Goal: Task Accomplishment & Management: Complete application form

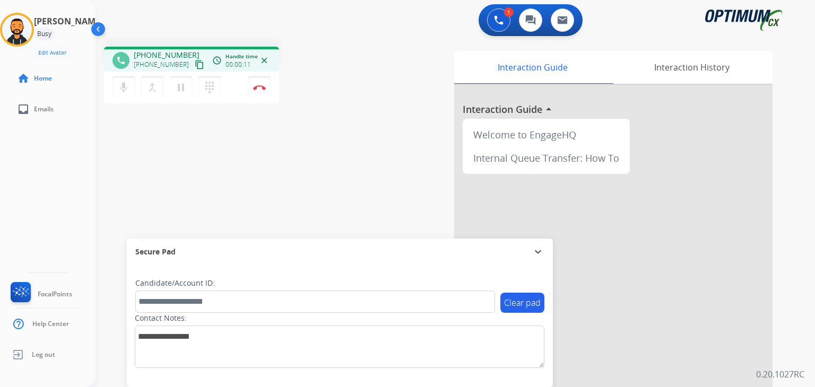
click at [195, 64] on mat-icon "content_copy" at bounding box center [200, 65] width 10 height 10
click at [263, 91] on button "Disconnect" at bounding box center [259, 87] width 22 height 22
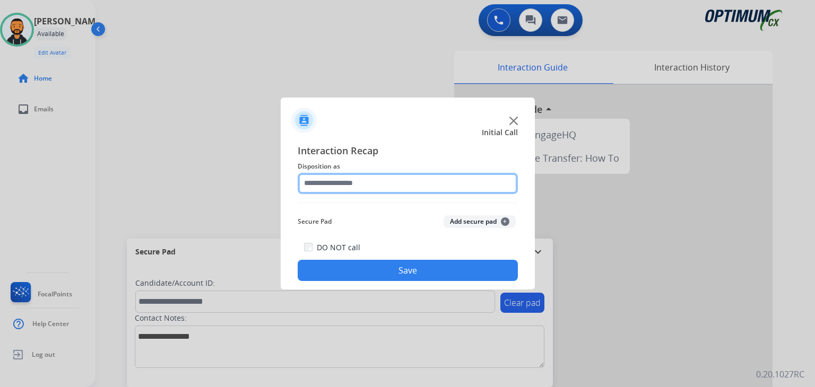
click at [368, 183] on input "text" at bounding box center [408, 183] width 220 height 21
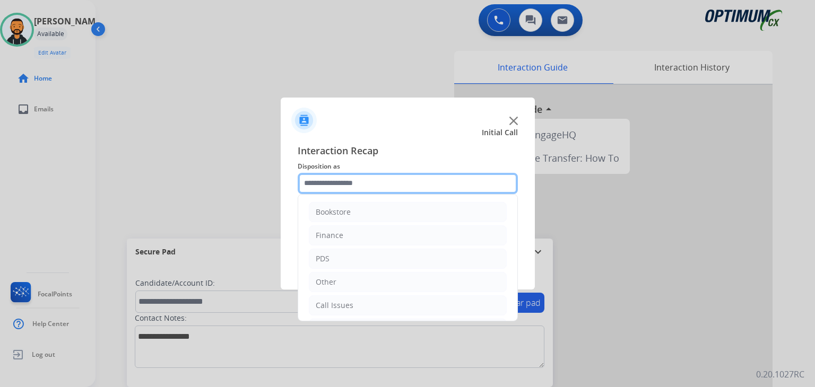
scroll to position [70, 0]
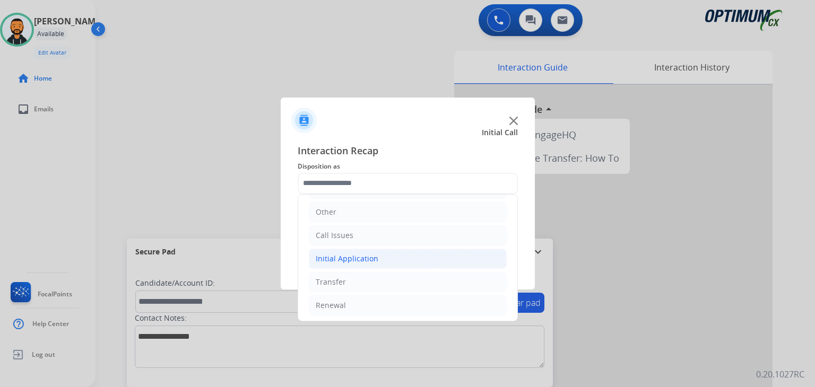
click at [365, 259] on div "Initial Application" at bounding box center [347, 259] width 63 height 11
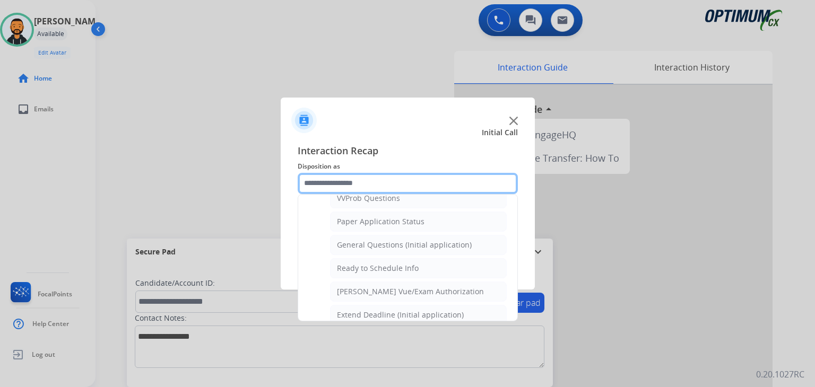
scroll to position [601, 0]
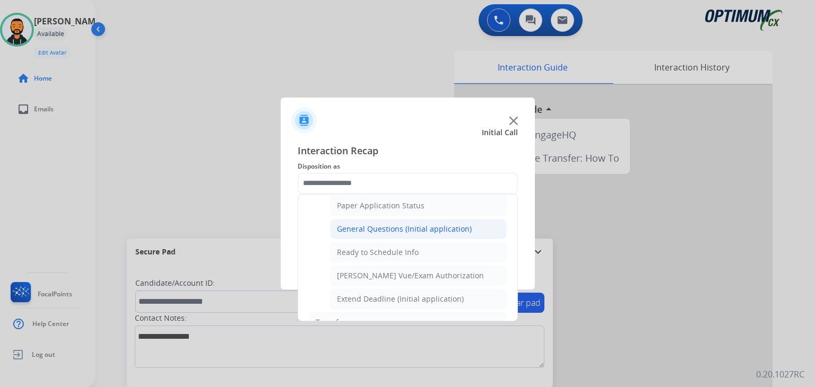
click at [416, 224] on div "General Questions (Initial application)" at bounding box center [404, 229] width 135 height 11
type input "**********"
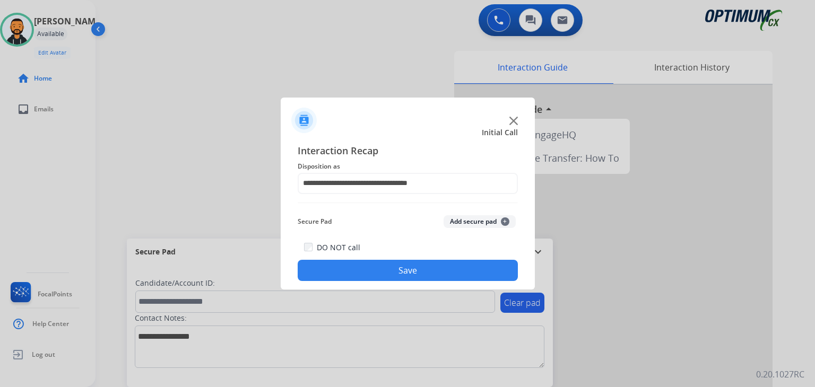
click at [327, 272] on button "Save" at bounding box center [408, 270] width 220 height 21
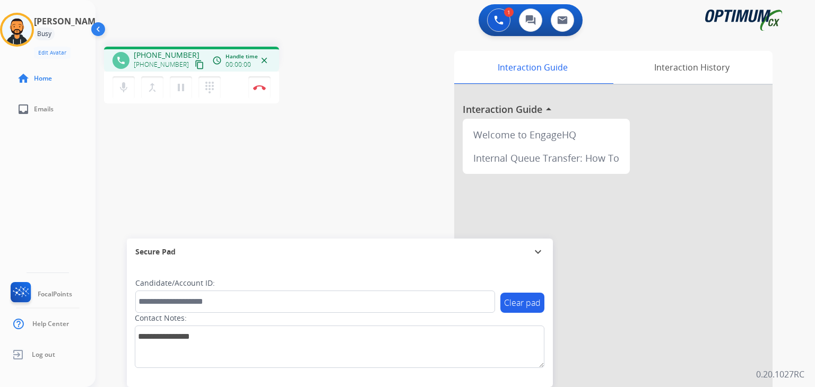
click at [195, 68] on mat-icon "content_copy" at bounding box center [200, 65] width 10 height 10
click at [263, 93] on button "Disconnect" at bounding box center [259, 87] width 22 height 22
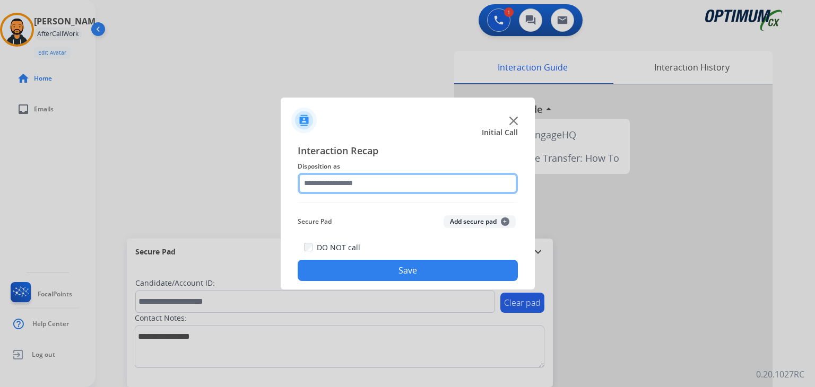
click at [363, 193] on input "text" at bounding box center [408, 183] width 220 height 21
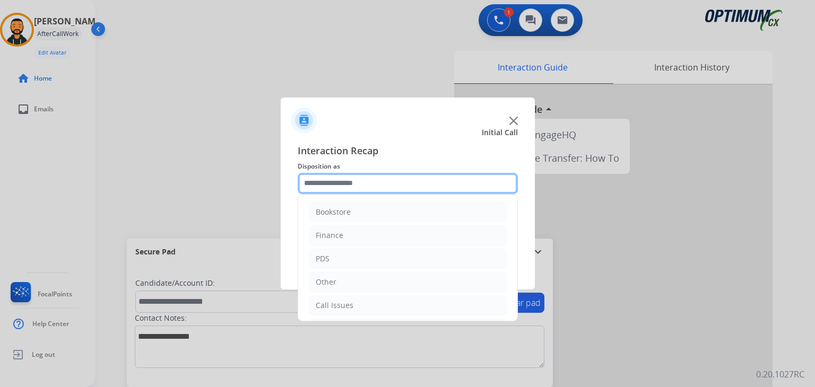
scroll to position [70, 0]
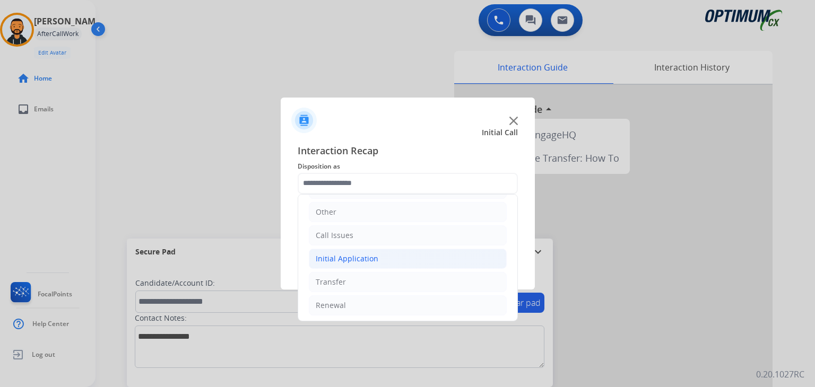
click at [349, 251] on li "Initial Application" at bounding box center [408, 259] width 198 height 20
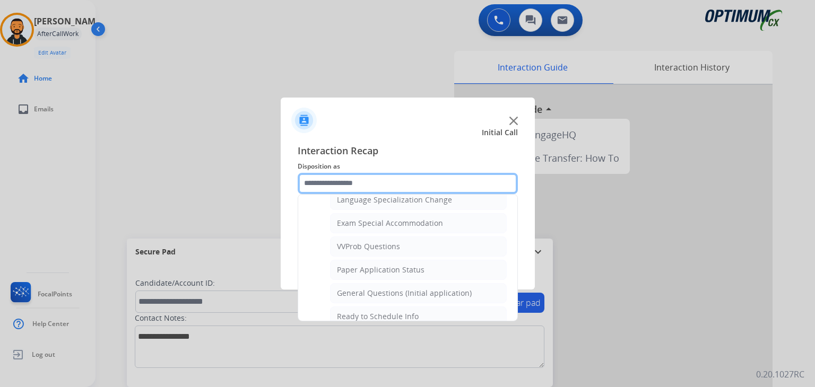
scroll to position [532, 0]
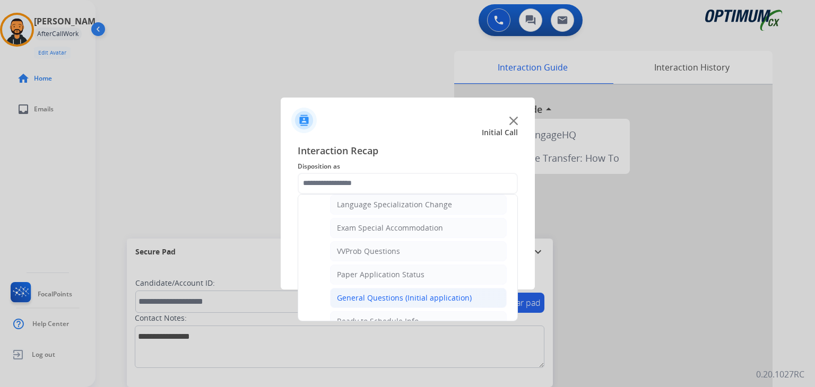
click at [446, 299] on li "General Questions (Initial application)" at bounding box center [418, 298] width 177 height 20
type input "**********"
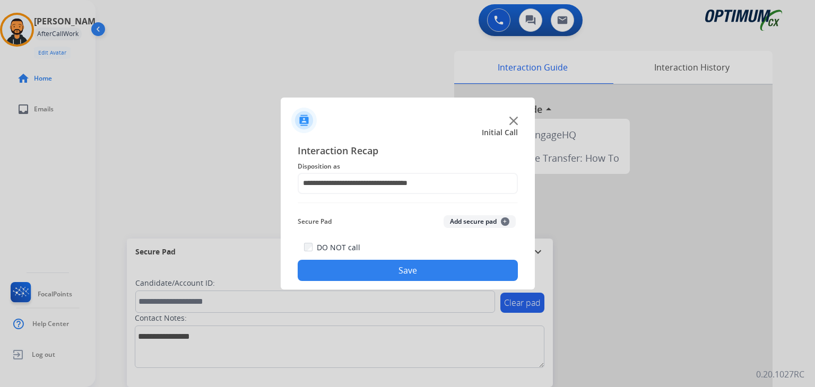
click at [404, 259] on div "DO NOT call Save" at bounding box center [408, 261] width 220 height 40
click at [401, 265] on button "Save" at bounding box center [408, 270] width 220 height 21
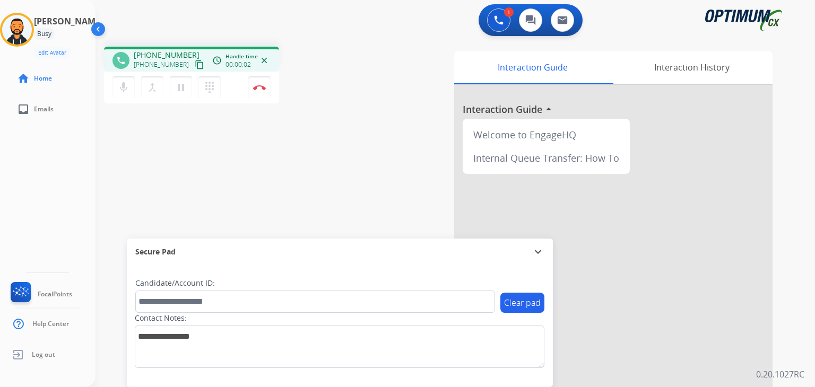
click at [195, 62] on mat-icon "content_copy" at bounding box center [200, 65] width 10 height 10
click at [261, 85] on img at bounding box center [259, 87] width 13 height 5
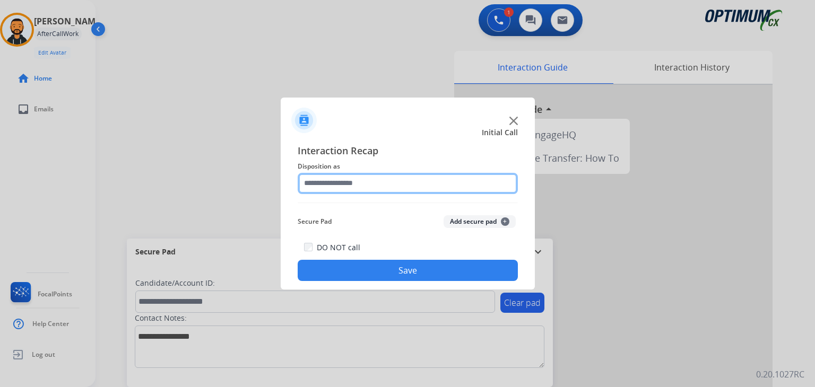
click at [390, 185] on input "text" at bounding box center [408, 183] width 220 height 21
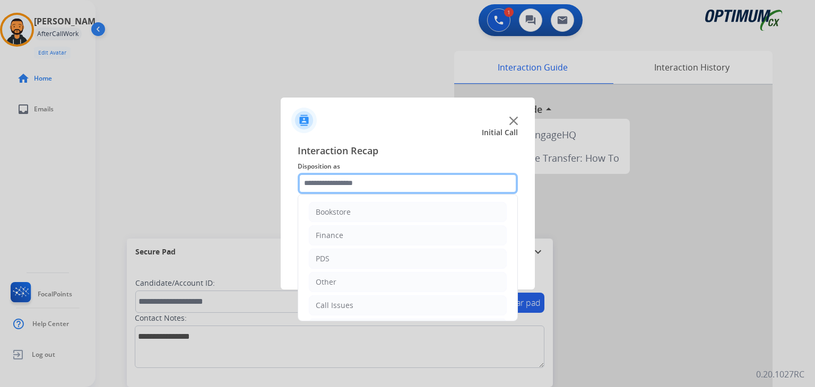
scroll to position [70, 0]
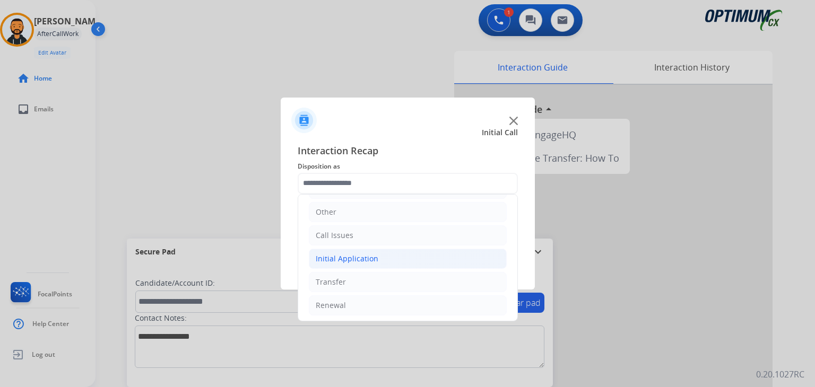
click at [351, 249] on li "Initial Application" at bounding box center [408, 259] width 198 height 20
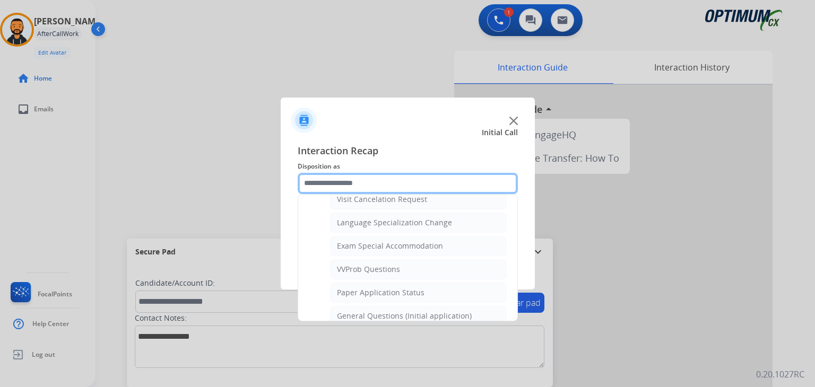
scroll to position [521, 0]
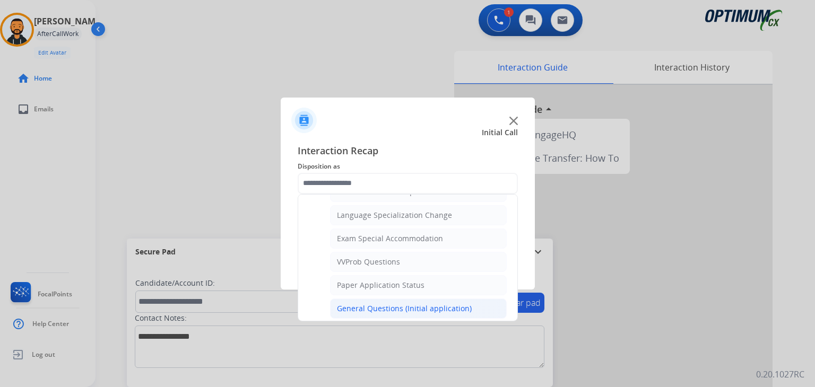
click at [449, 307] on div "General Questions (Initial application)" at bounding box center [404, 308] width 135 height 11
type input "**********"
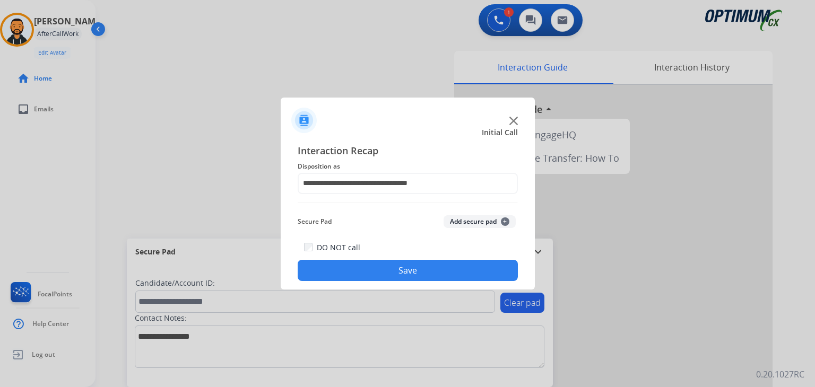
click at [412, 277] on button "Save" at bounding box center [408, 270] width 220 height 21
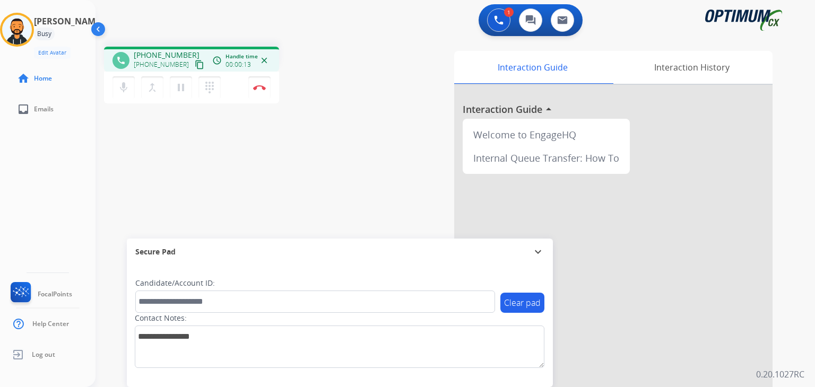
click at [195, 62] on mat-icon "content_copy" at bounding box center [200, 65] width 10 height 10
click at [258, 88] on img at bounding box center [259, 87] width 13 height 5
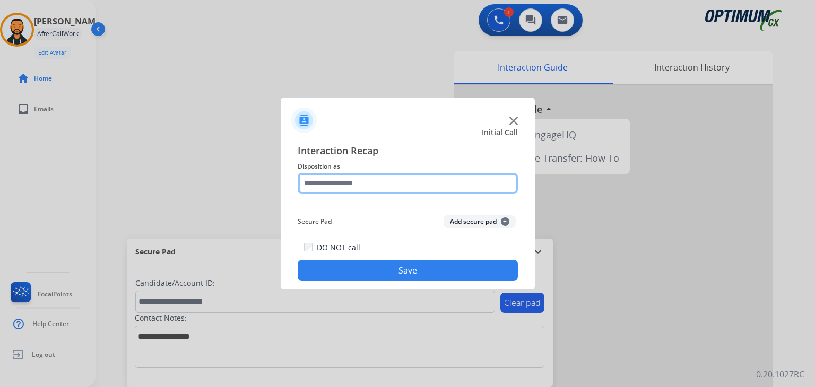
click at [431, 183] on input "text" at bounding box center [408, 183] width 220 height 21
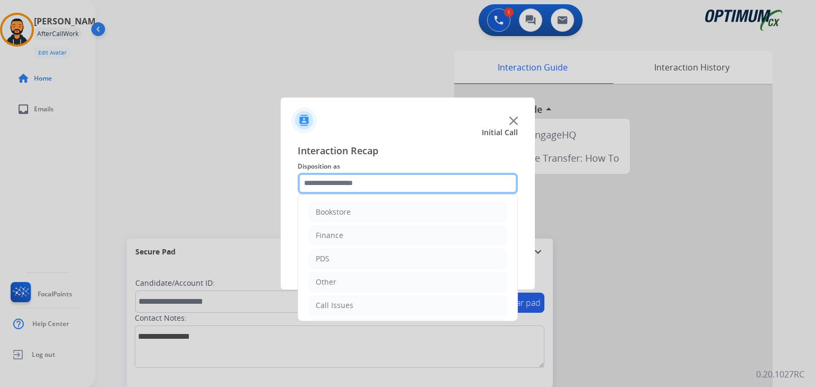
scroll to position [70, 0]
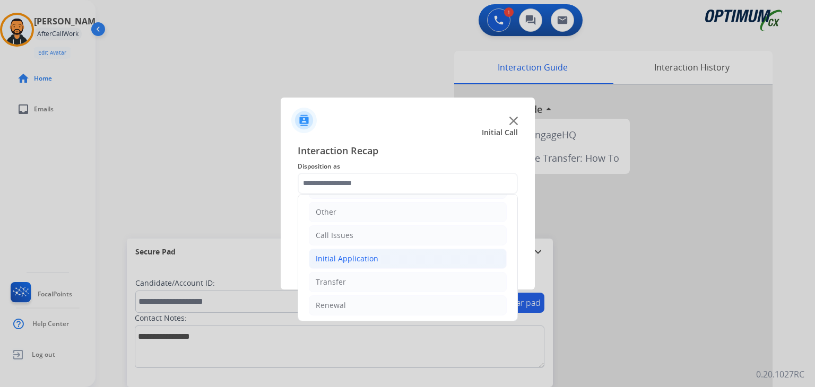
click at [319, 264] on li "Initial Application" at bounding box center [408, 259] width 198 height 20
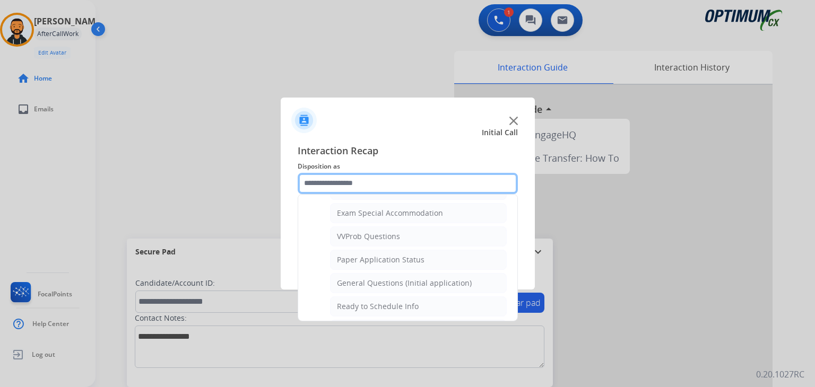
scroll to position [541, 0]
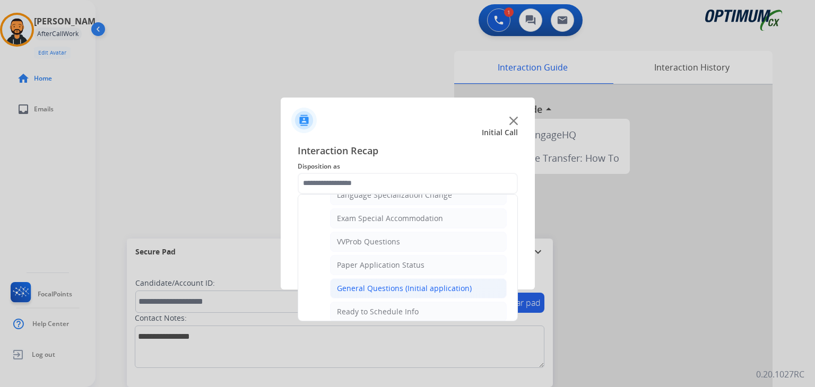
click at [433, 283] on div "General Questions (Initial application)" at bounding box center [404, 288] width 135 height 11
type input "**********"
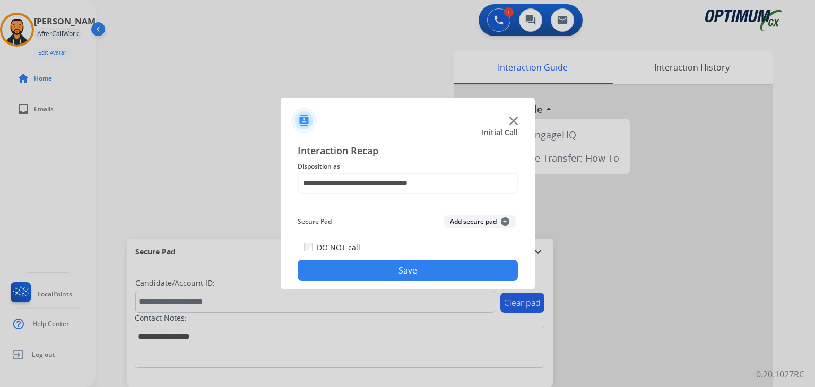
click at [413, 266] on button "Save" at bounding box center [408, 270] width 220 height 21
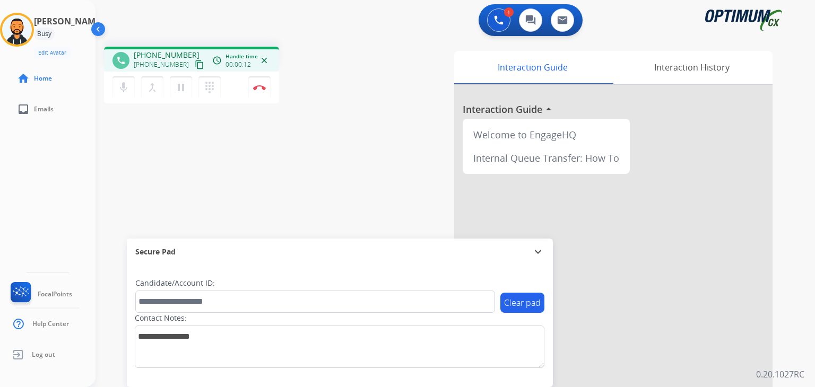
click at [195, 63] on mat-icon "content_copy" at bounding box center [200, 65] width 10 height 10
click at [263, 90] on img at bounding box center [259, 87] width 13 height 5
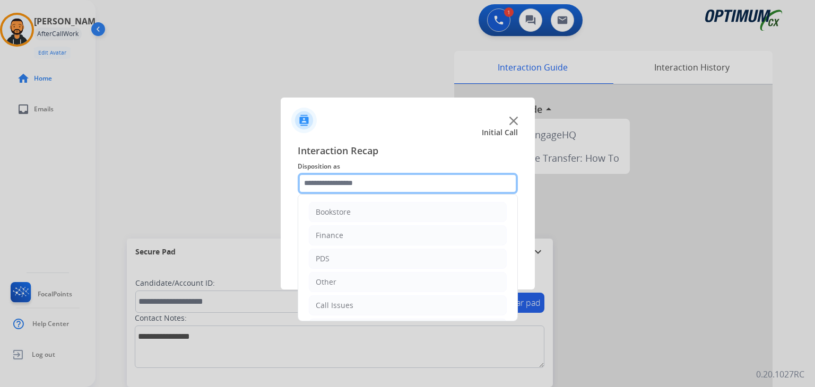
click at [340, 190] on input "text" at bounding box center [408, 183] width 220 height 21
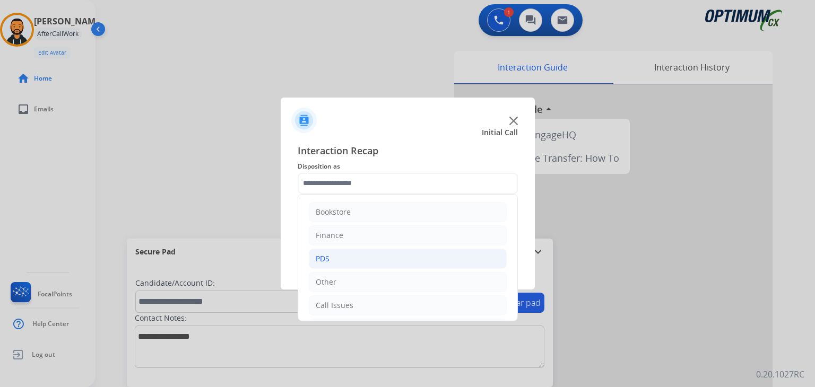
drag, startPoint x: 513, startPoint y: 222, endPoint x: 434, endPoint y: 248, distance: 83.4
click at [434, 249] on li "PDS" at bounding box center [408, 259] width 198 height 20
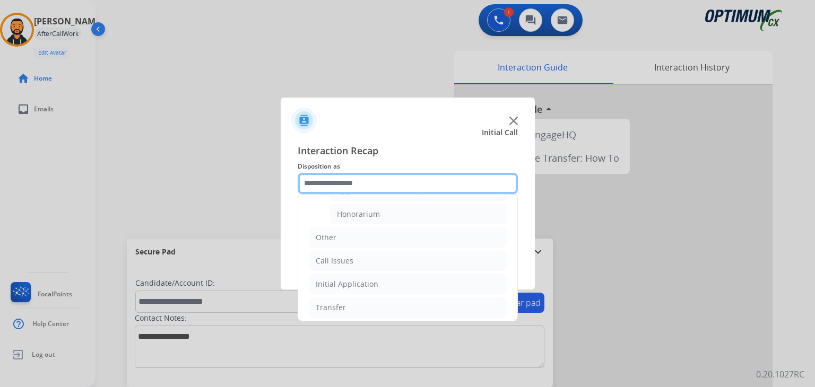
scroll to position [369, 0]
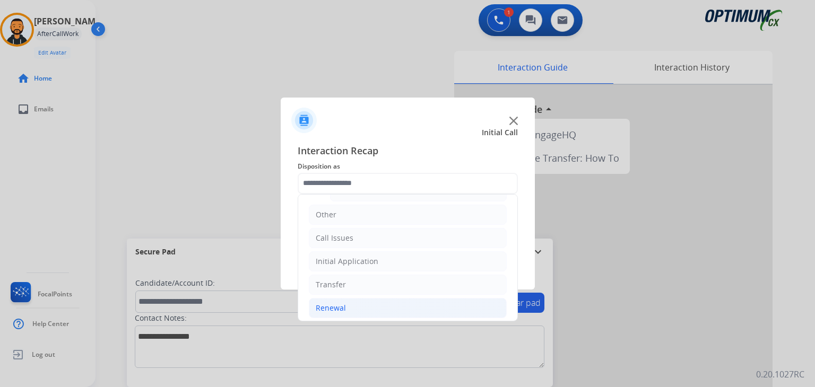
click at [362, 307] on li "Renewal" at bounding box center [408, 308] width 198 height 20
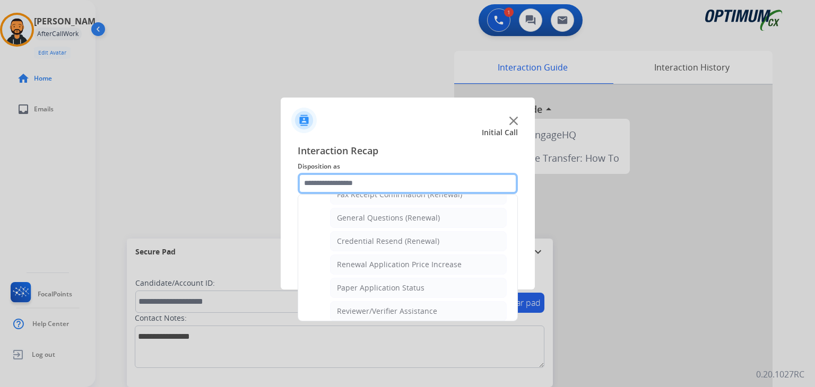
scroll to position [305, 0]
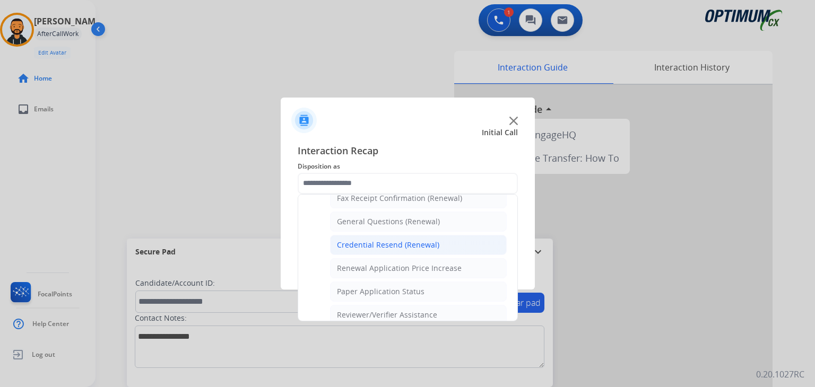
click at [444, 249] on li "Credential Resend (Renewal)" at bounding box center [418, 245] width 177 height 20
type input "**********"
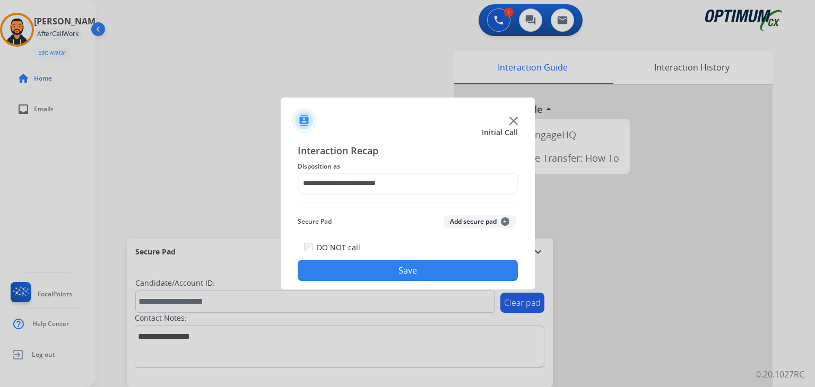
click at [402, 274] on button "Save" at bounding box center [408, 270] width 220 height 21
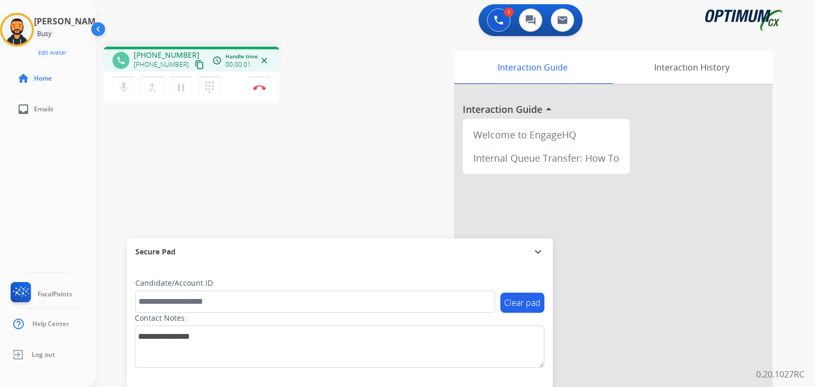
click at [195, 65] on mat-icon "content_copy" at bounding box center [200, 65] width 10 height 10
click at [259, 99] on div "mic Mute merge_type Bridge pause Hold dialpad Dialpad Disconnect" at bounding box center [191, 88] width 175 height 32
click at [259, 90] on img at bounding box center [259, 87] width 13 height 5
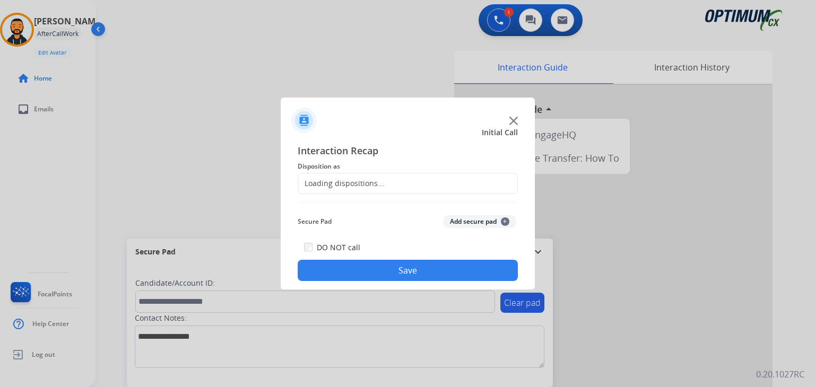
click at [322, 187] on div "Loading dispositions..." at bounding box center [341, 183] width 86 height 11
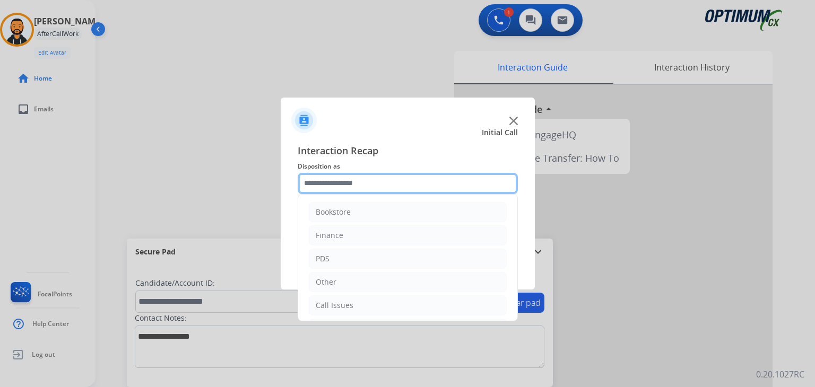
click at [456, 183] on input "text" at bounding box center [408, 183] width 220 height 21
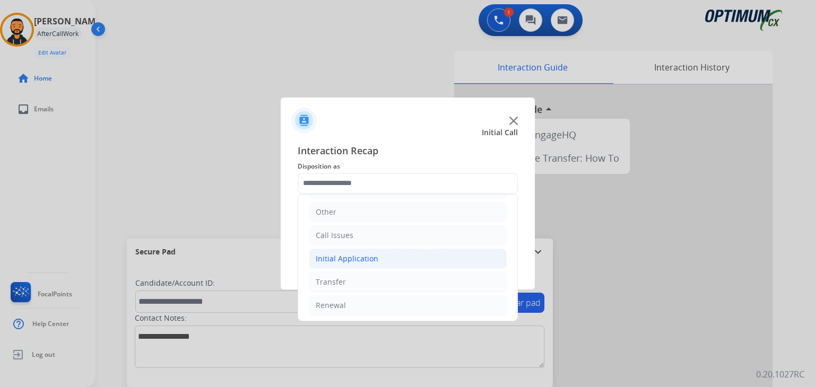
click at [349, 266] on li "Initial Application" at bounding box center [408, 259] width 198 height 20
click at [345, 304] on div "Appeals" at bounding box center [351, 305] width 29 height 11
type input "*******"
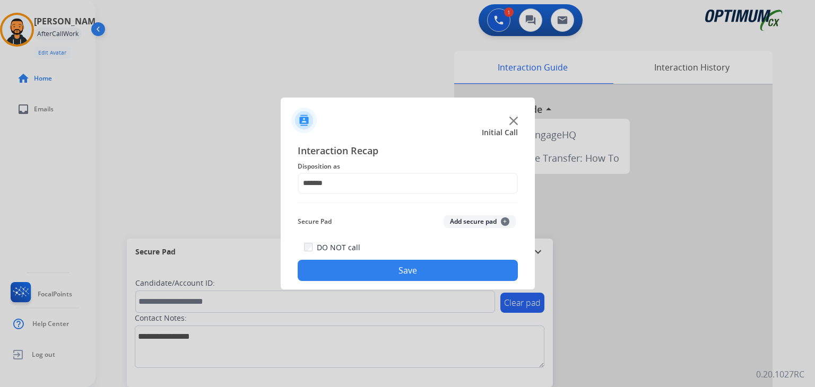
click at [345, 276] on button "Save" at bounding box center [408, 270] width 220 height 21
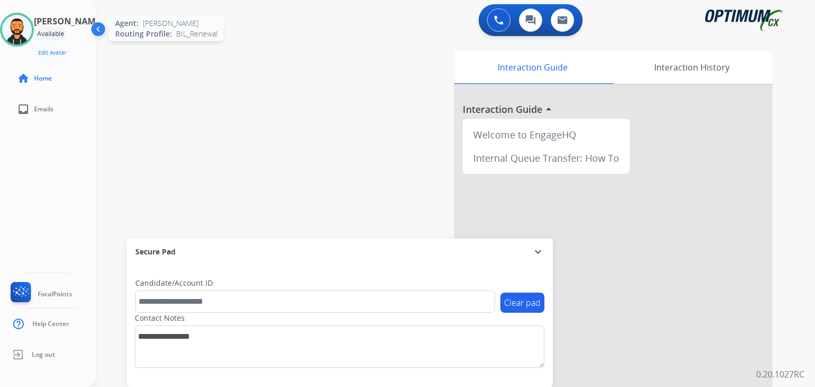
click at [31, 30] on img at bounding box center [17, 30] width 30 height 30
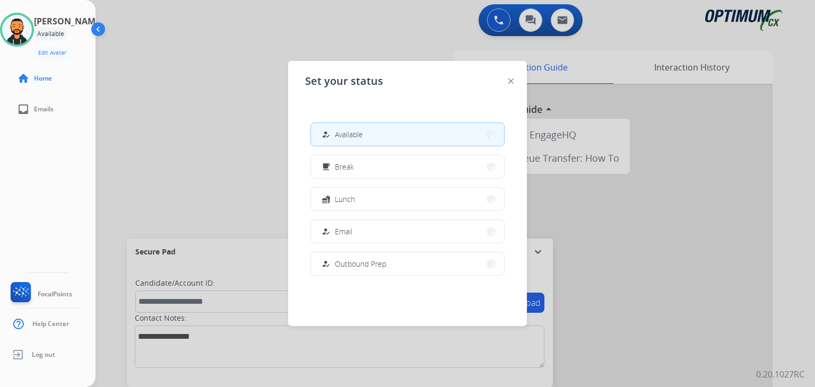
scroll to position [265, 0]
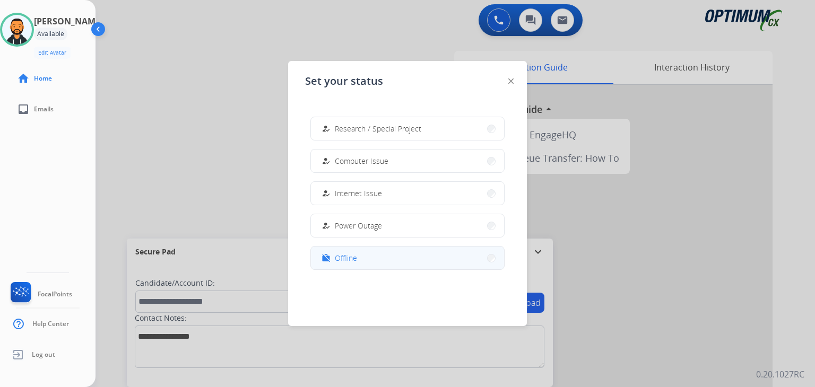
click at [335, 258] on div "work_off Offline" at bounding box center [338, 258] width 38 height 13
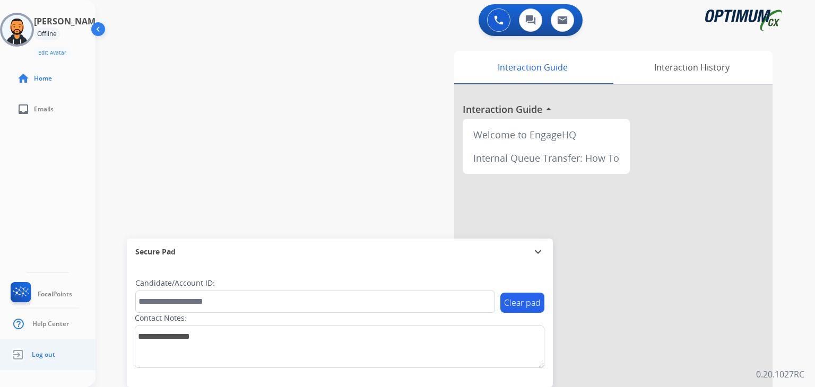
click at [36, 356] on span "Log out" at bounding box center [43, 355] width 23 height 8
